Goal: Information Seeking & Learning: Learn about a topic

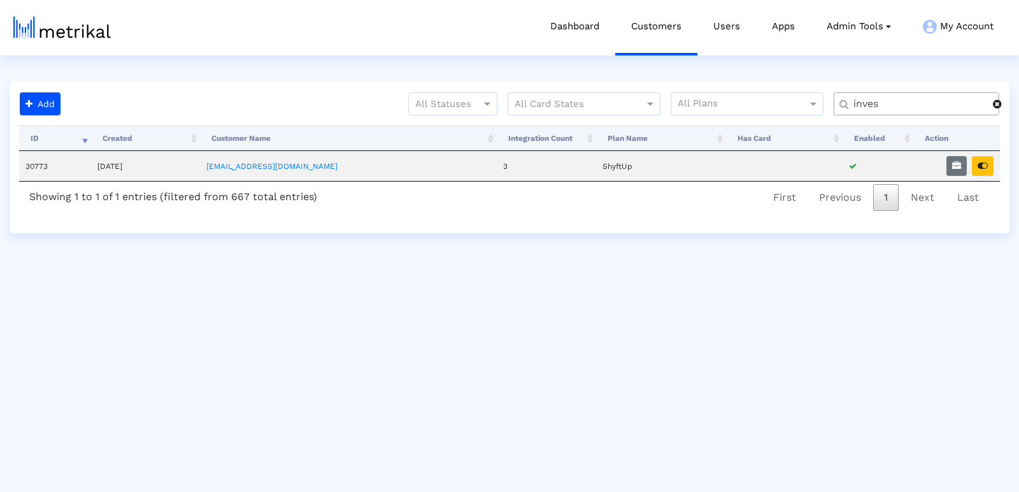
click at [886, 108] on input "inves" at bounding box center [919, 103] width 148 height 13
click at [976, 161] on button "button" at bounding box center [983, 166] width 22 height 20
click at [871, 106] on input "inves" at bounding box center [919, 103] width 148 height 13
type input "textno"
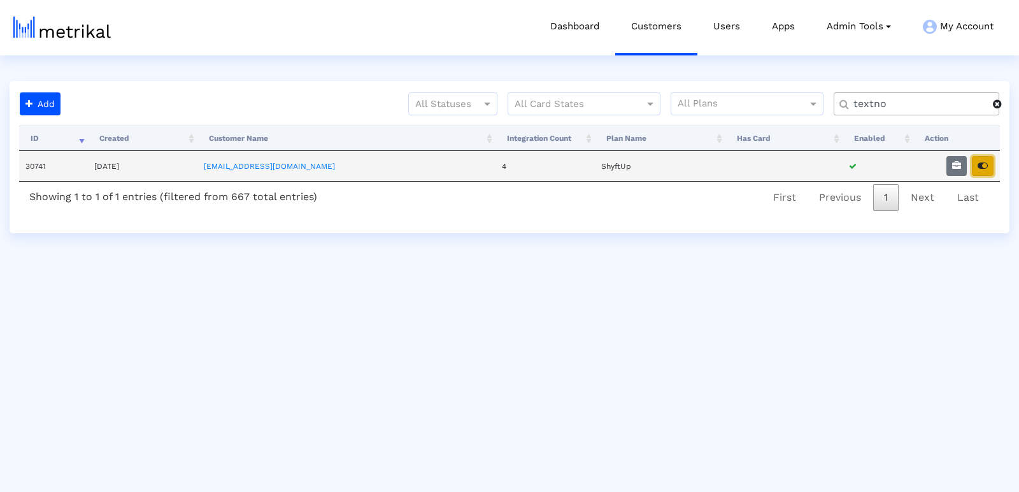
click at [980, 171] on button "button" at bounding box center [983, 166] width 22 height 20
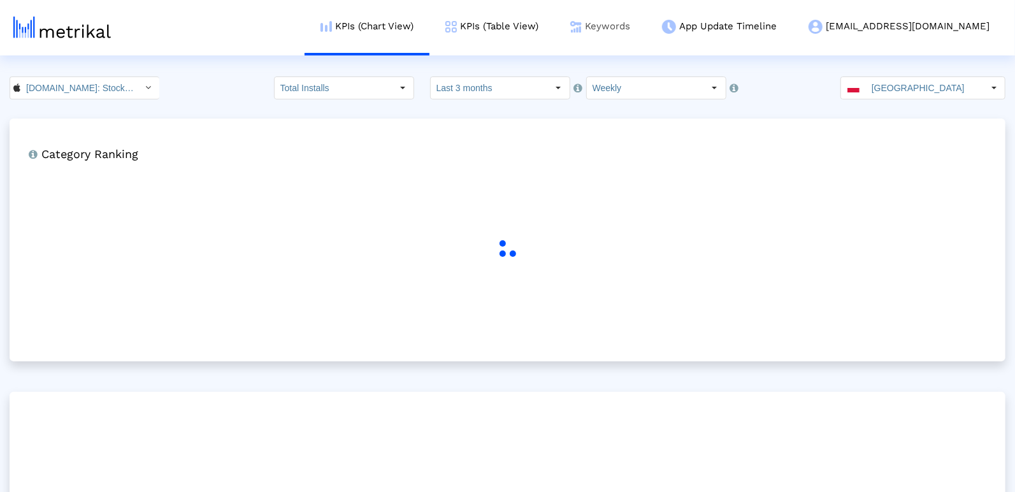
click at [646, 29] on link "Keywords" at bounding box center [600, 26] width 92 height 53
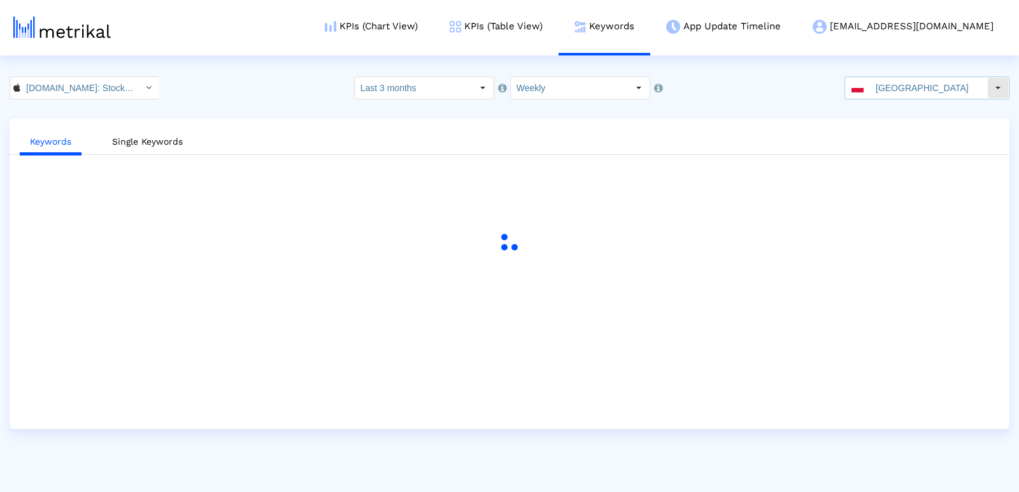
click at [916, 87] on input "[GEOGRAPHIC_DATA]" at bounding box center [928, 88] width 117 height 22
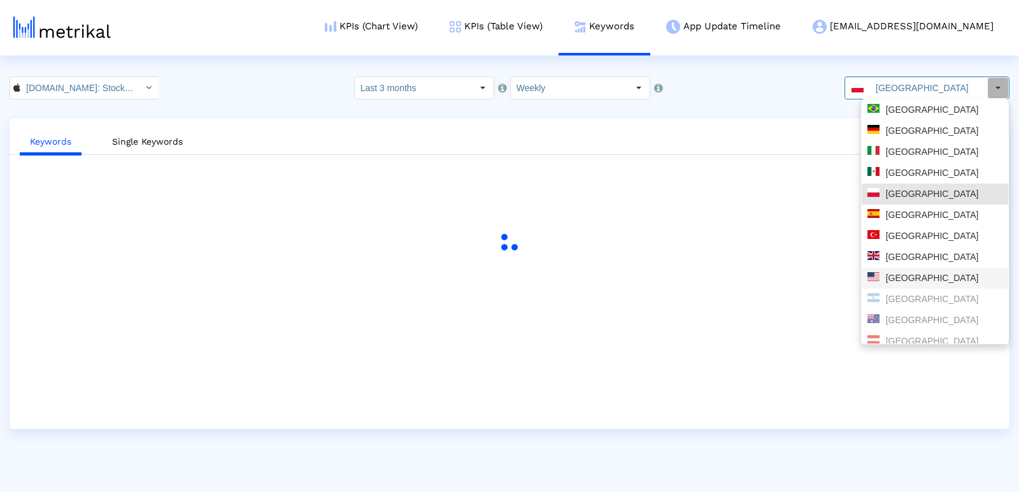
click at [915, 279] on div "[GEOGRAPHIC_DATA]" at bounding box center [934, 278] width 135 height 12
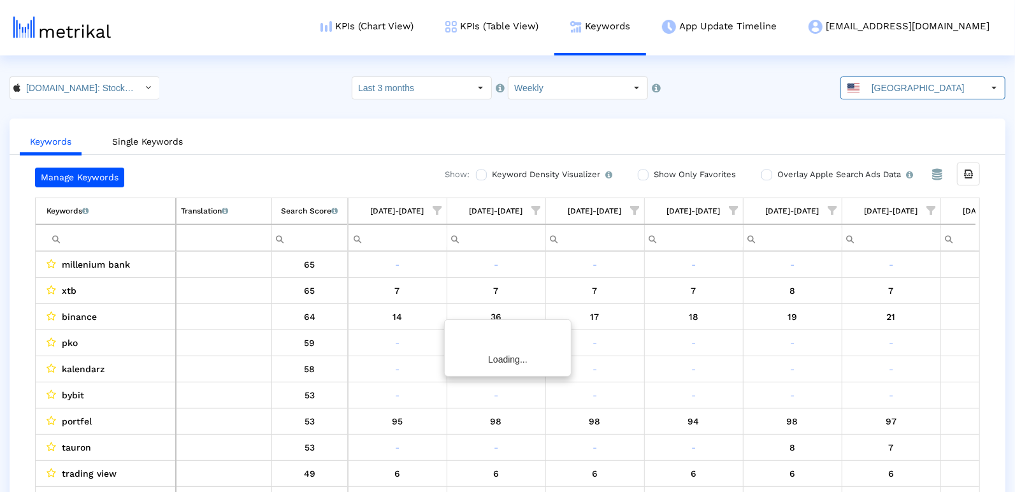
scroll to position [0, 359]
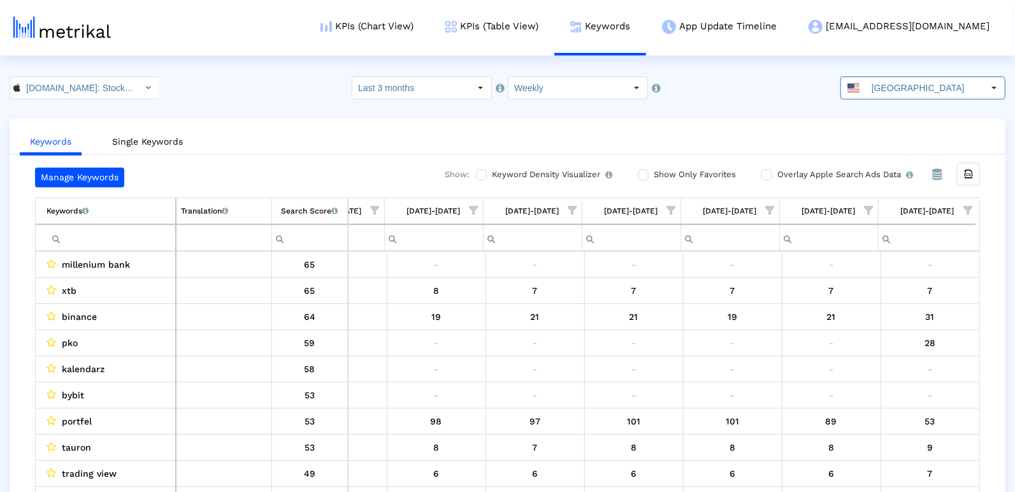
click at [964, 206] on span "Show filter options for column '08/31/25-09/06/25'" at bounding box center [967, 210] width 9 height 9
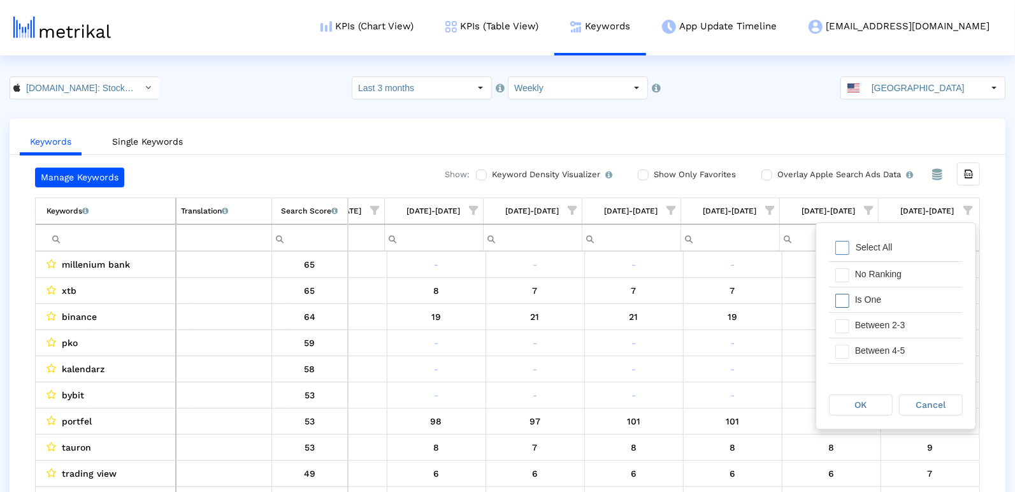
click at [922, 297] on div "Is One" at bounding box center [905, 299] width 114 height 25
click at [890, 320] on div "Between 2-3" at bounding box center [905, 325] width 114 height 25
click at [869, 352] on div "Between 4-5" at bounding box center [905, 350] width 114 height 25
click at [869, 325] on div "Between 4-5" at bounding box center [905, 320] width 114 height 25
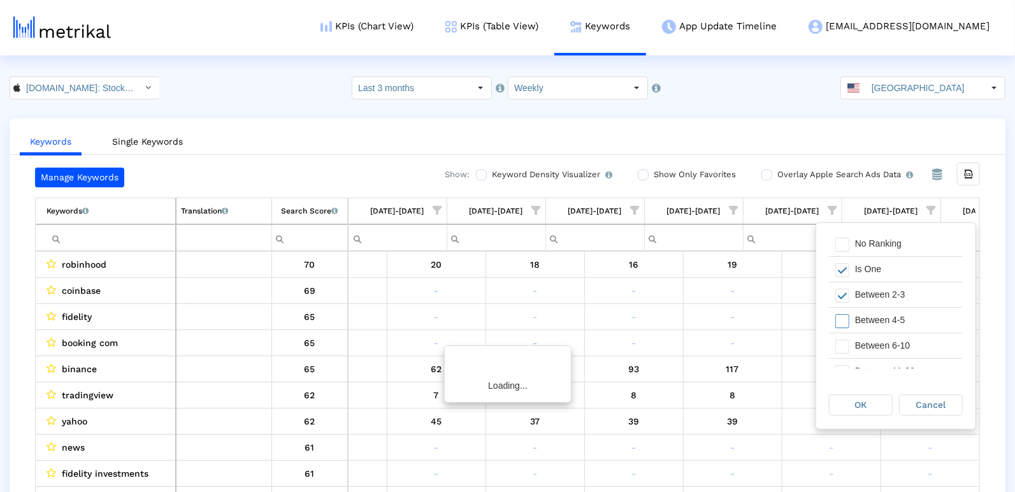
scroll to position [0, 655]
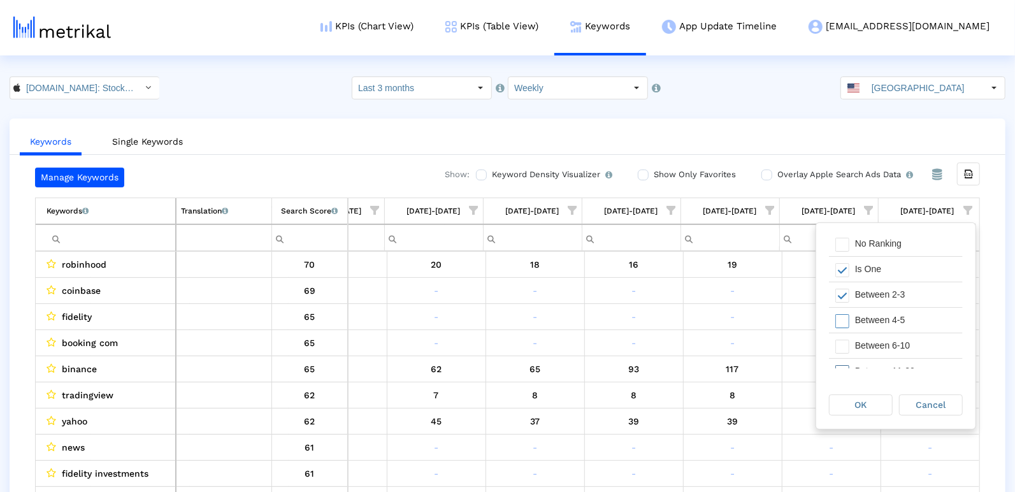
click at [852, 353] on div "Between 6-10" at bounding box center [905, 345] width 114 height 25
click at [852, 314] on div "Between 4-5" at bounding box center [905, 320] width 114 height 25
click at [852, 405] on div "OK" at bounding box center [860, 405] width 62 height 20
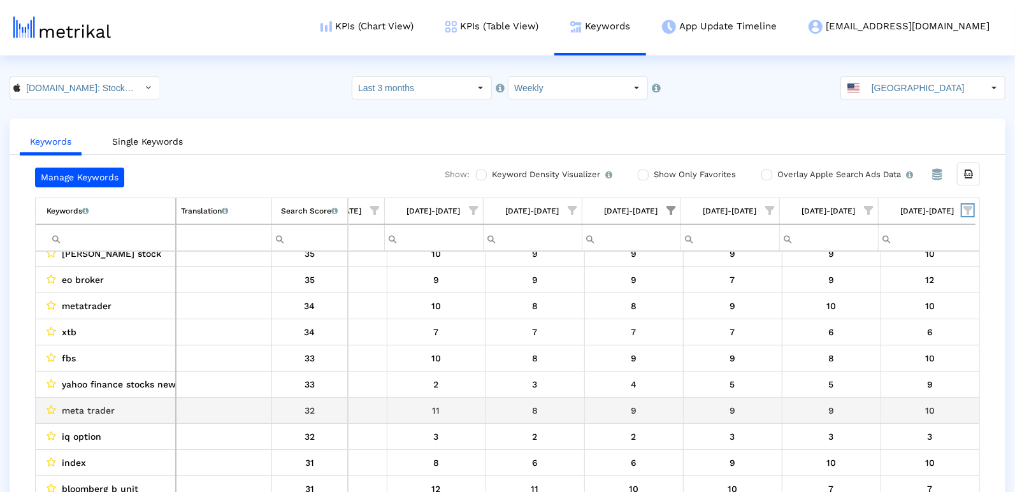
scroll to position [697, 0]
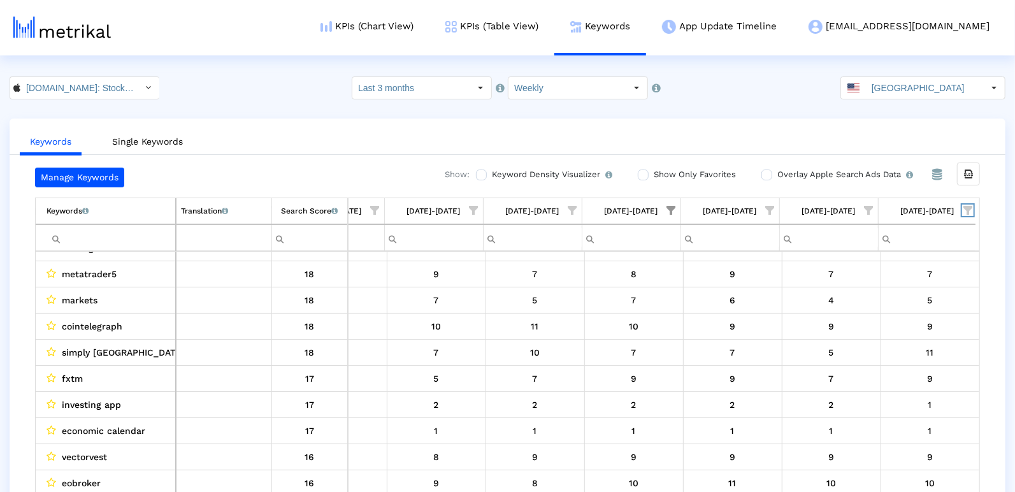
click at [969, 206] on span "Show filter options for column '08/31/25-09/06/25'" at bounding box center [967, 210] width 9 height 9
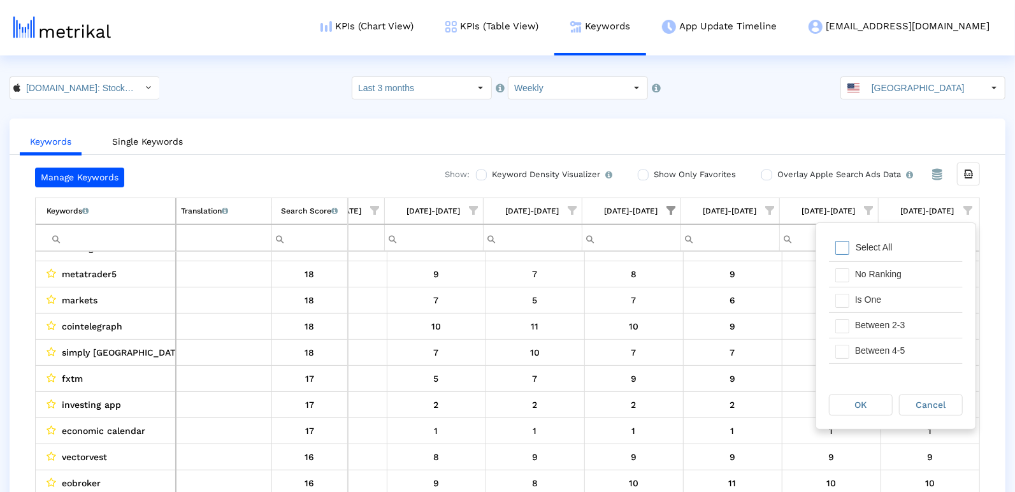
click at [848, 252] on span "Filter options" at bounding box center [842, 248] width 14 height 14
click at [837, 252] on span "Filter options" at bounding box center [842, 248] width 14 height 14
click at [838, 299] on span "Filter options" at bounding box center [842, 301] width 14 height 14
click at [853, 406] on div "OK" at bounding box center [860, 405] width 62 height 20
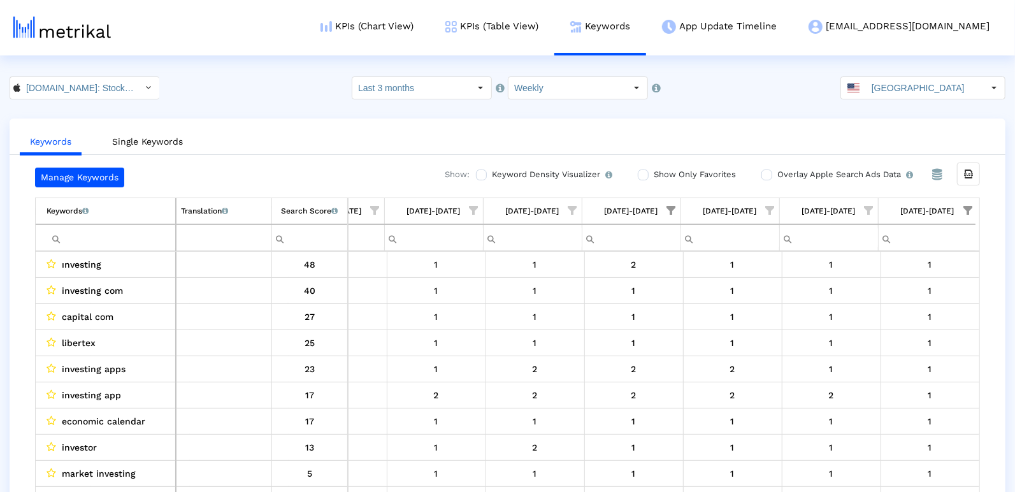
click at [970, 206] on span "Show filter options for column '08/31/25-09/06/25'" at bounding box center [967, 210] width 9 height 9
click at [841, 299] on span "Filter options" at bounding box center [842, 301] width 14 height 14
drag, startPoint x: 845, startPoint y: 329, endPoint x: 841, endPoint y: 345, distance: 17.0
click at [845, 329] on span "Filter options" at bounding box center [842, 326] width 14 height 14
click at [841, 345] on span "Filter options" at bounding box center [842, 352] width 14 height 14
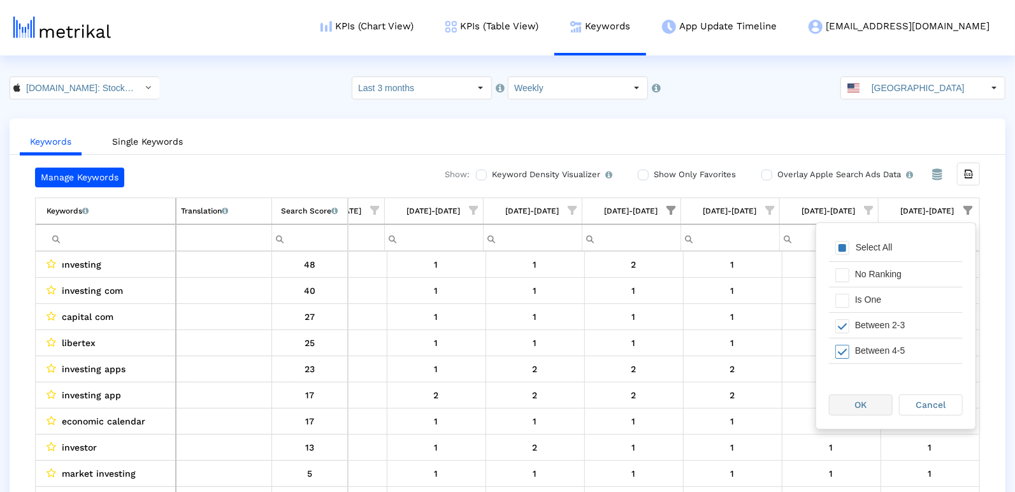
click at [867, 409] on div "OK" at bounding box center [860, 405] width 62 height 20
